Goal: Navigation & Orientation: Find specific page/section

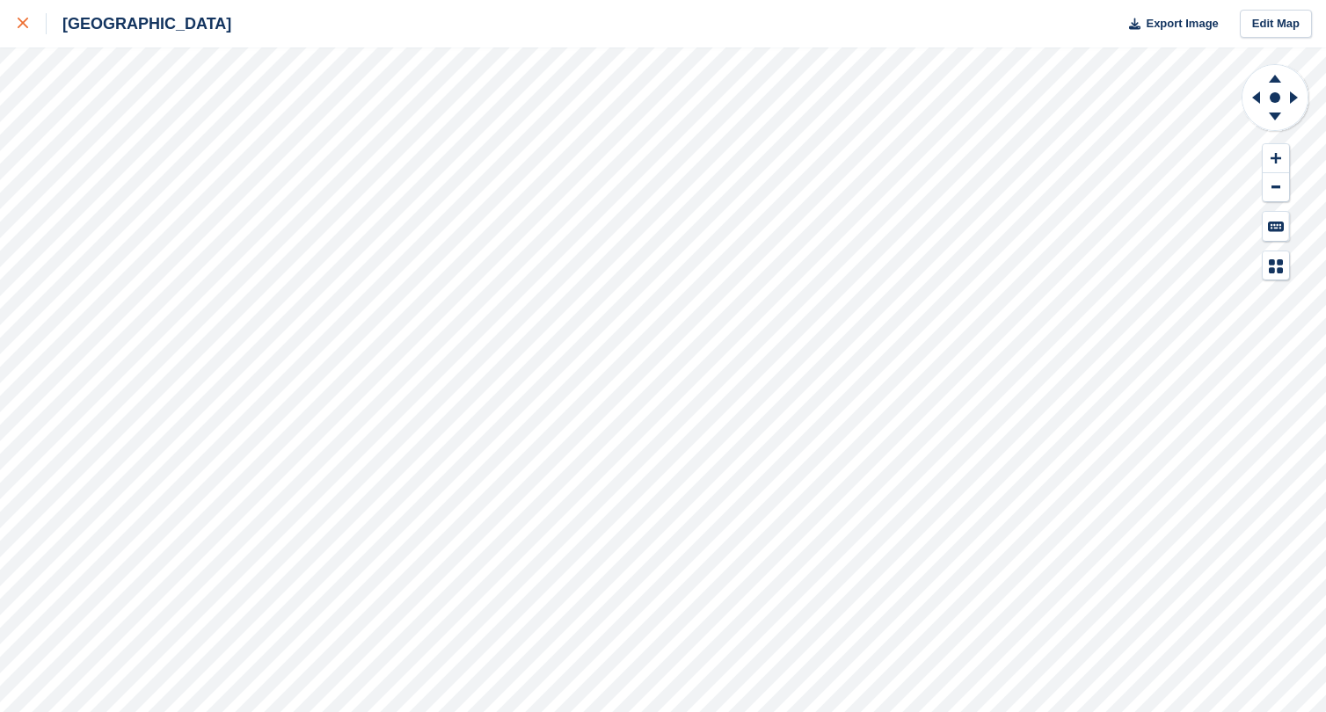
click at [16, 17] on link at bounding box center [23, 23] width 47 height 47
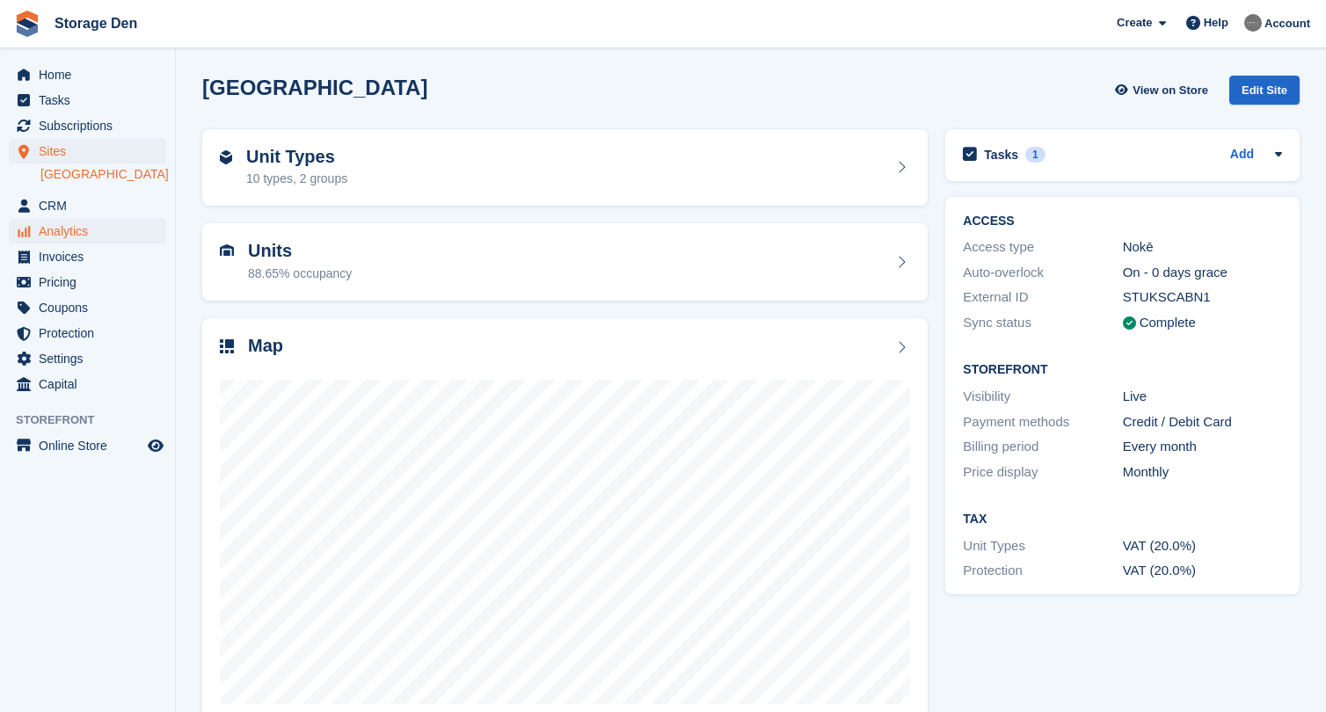
click at [82, 229] on span "Analytics" at bounding box center [91, 231] width 105 height 25
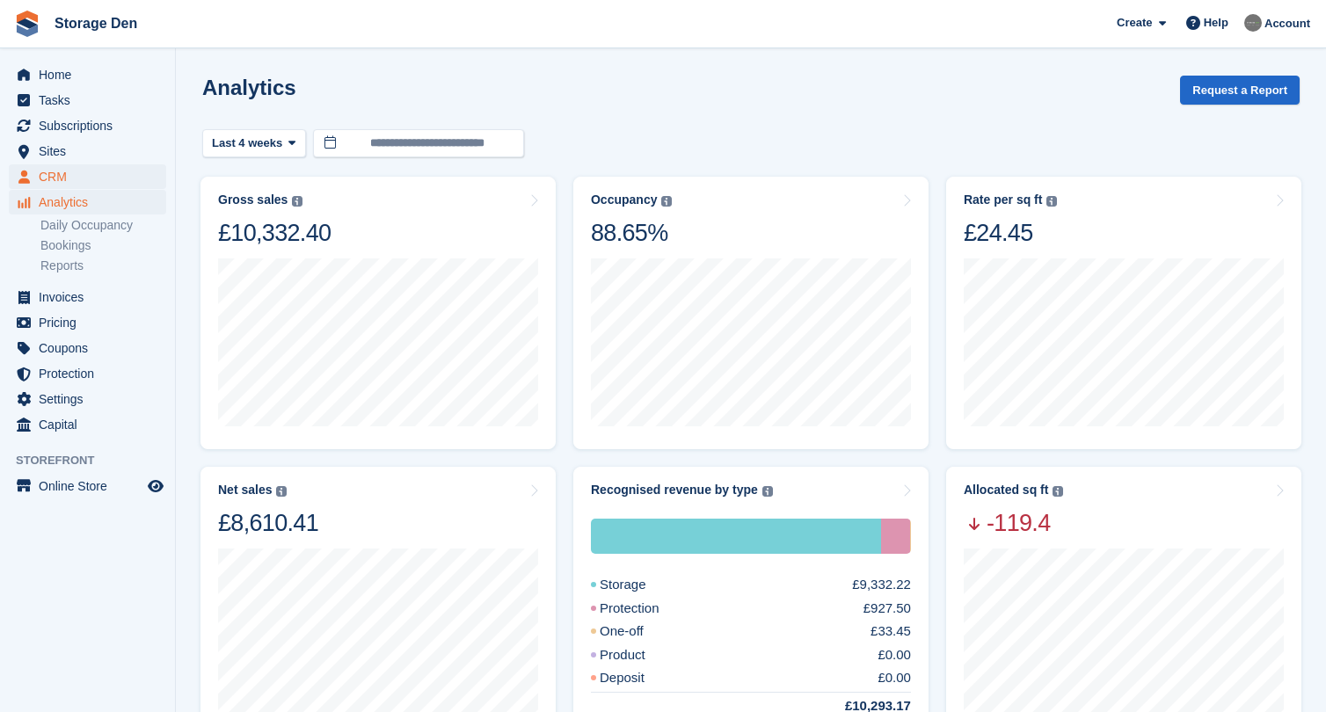
click at [99, 178] on span "CRM" at bounding box center [91, 176] width 105 height 25
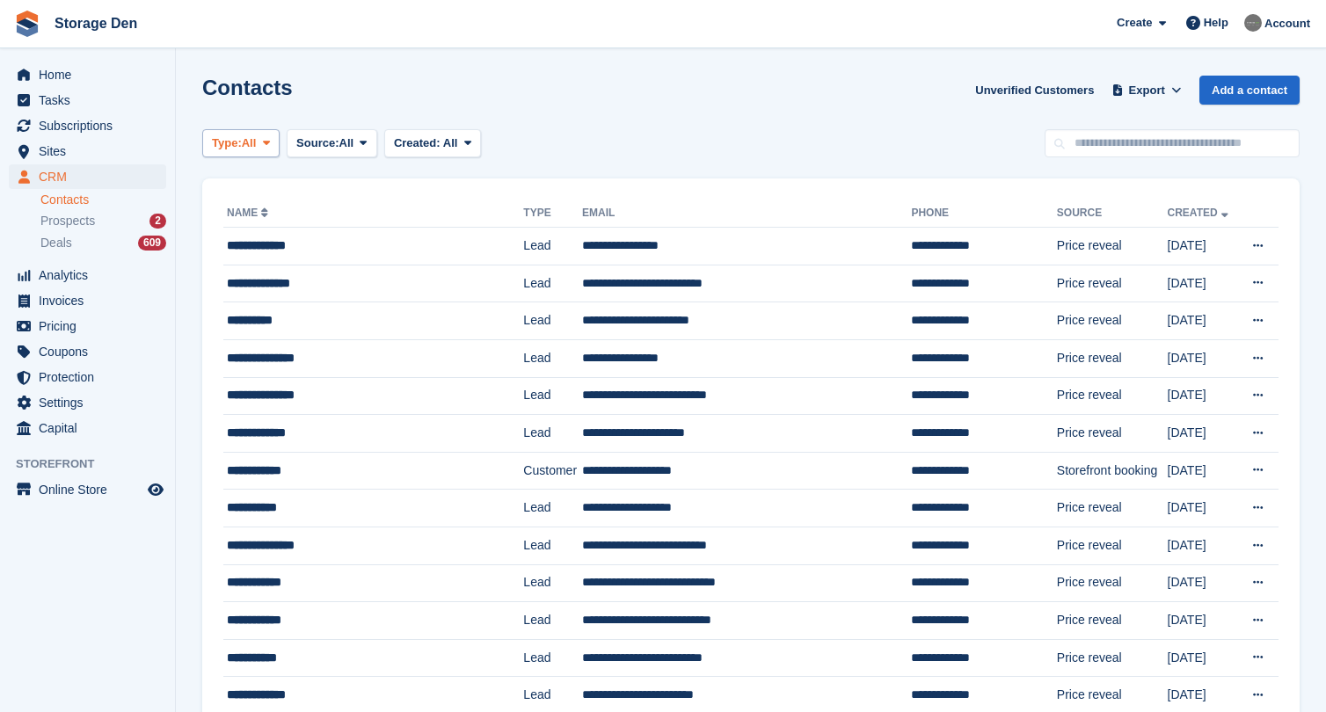
click at [257, 149] on span "All" at bounding box center [249, 144] width 15 height 18
click at [491, 98] on div "Contacts Unverified Customers Export Export Contacts Export a CSV of all Contac…" at bounding box center [750, 101] width 1097 height 50
click at [85, 246] on div "Deals 609" at bounding box center [103, 243] width 126 height 17
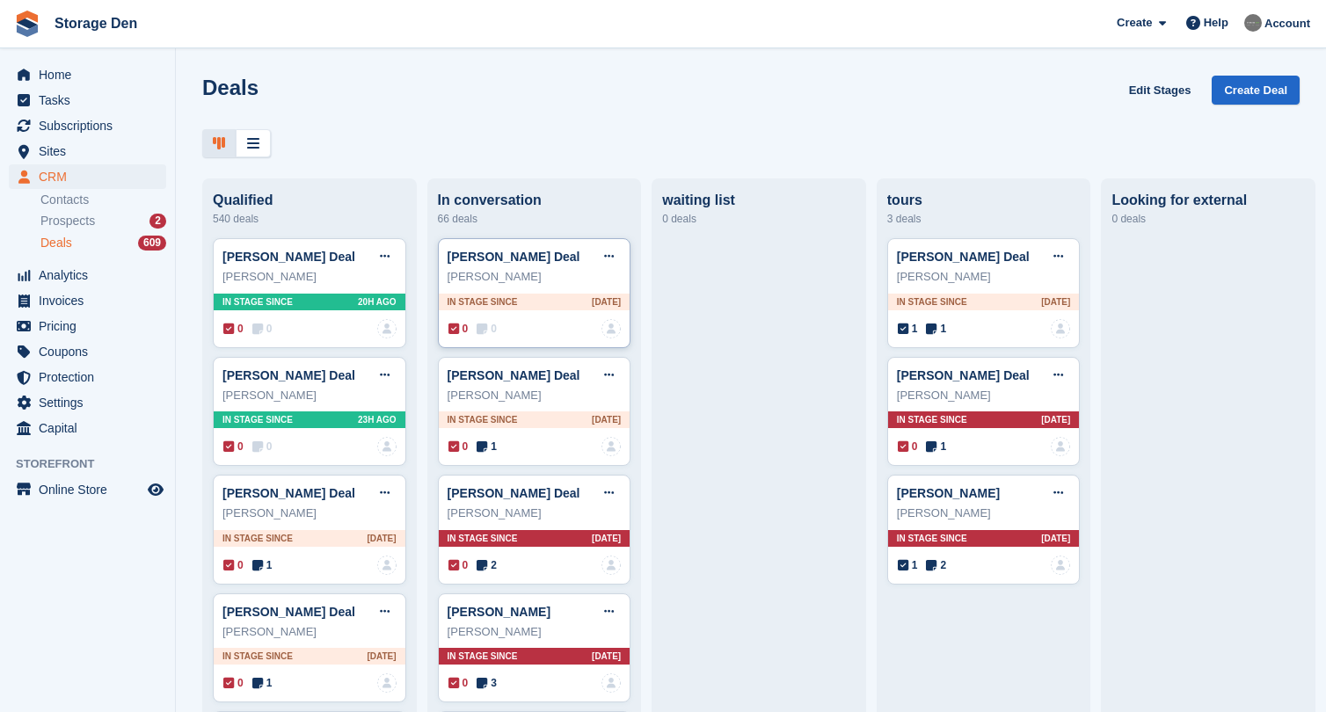
click at [483, 325] on icon at bounding box center [481, 329] width 11 height 12
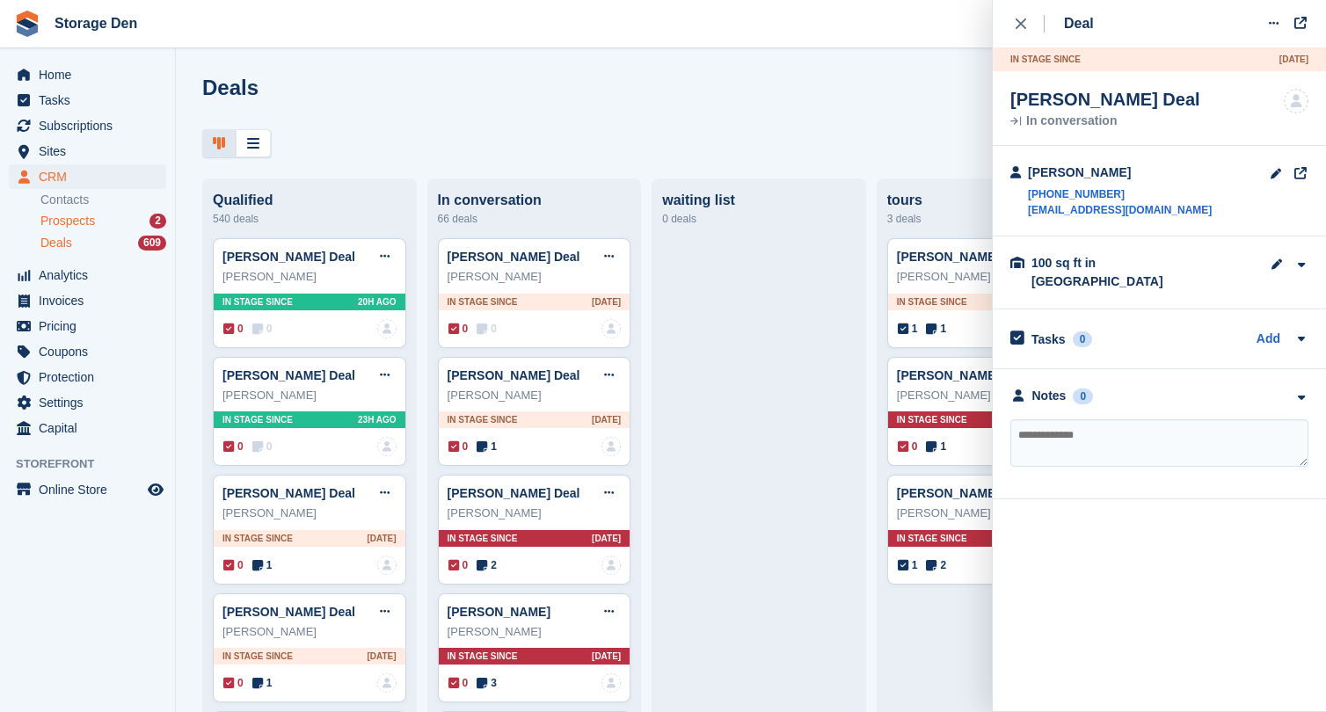
click at [66, 220] on span "Prospects" at bounding box center [67, 221] width 55 height 17
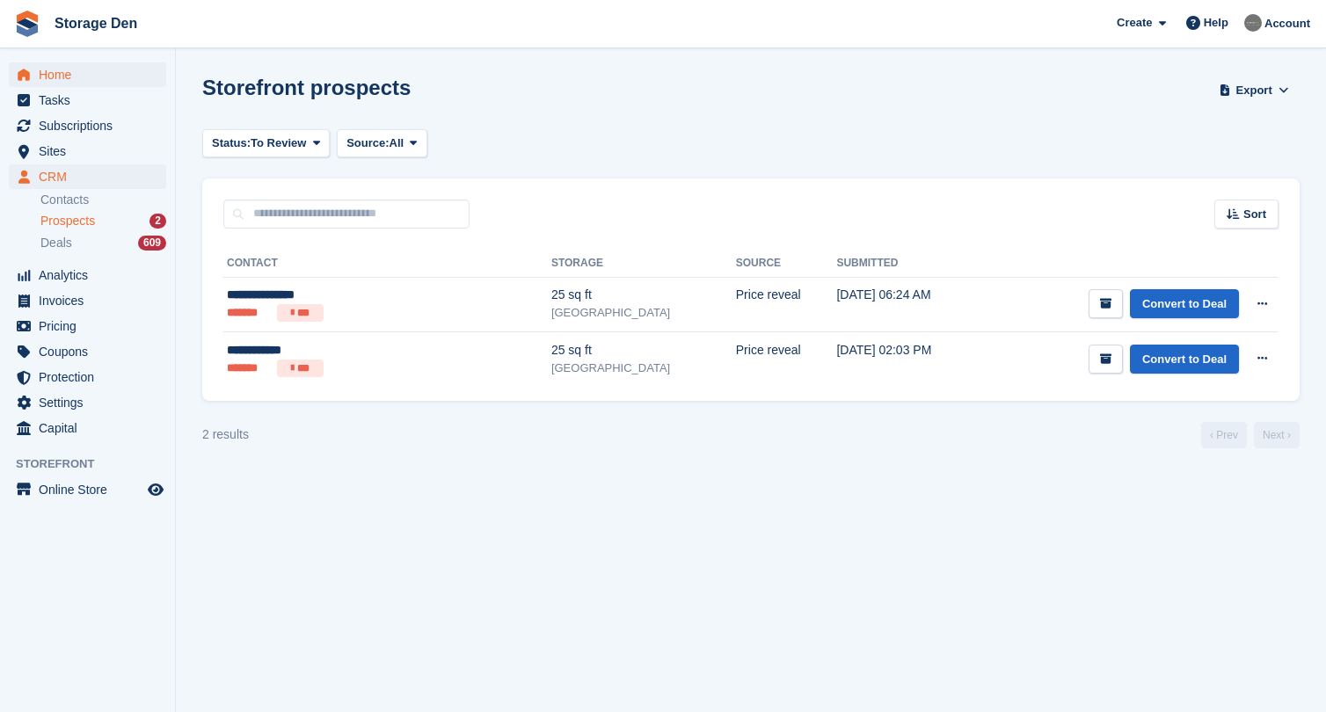
click at [91, 76] on span "Home" at bounding box center [91, 74] width 105 height 25
